Goal: Find specific page/section: Find specific page/section

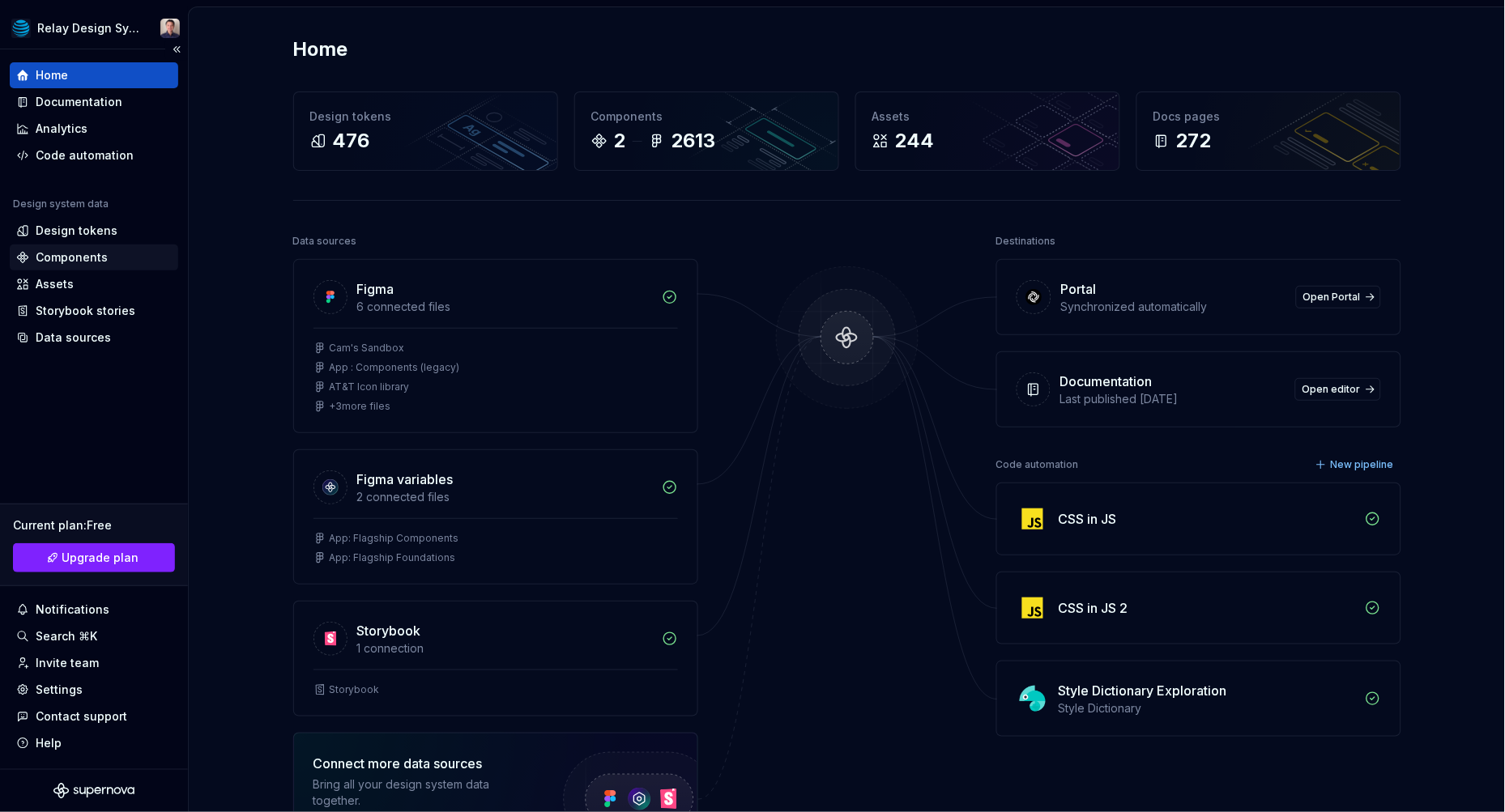
click at [60, 252] on div "Components" at bounding box center [71, 257] width 72 height 17
